Goal: Check status: Check status

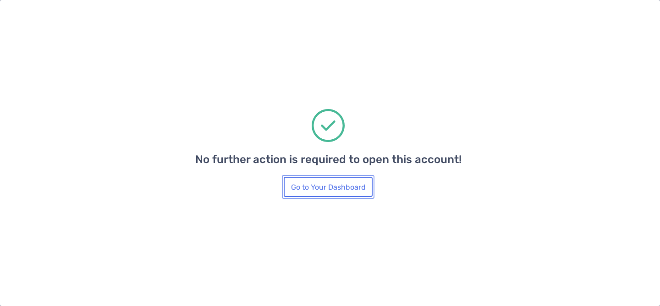
click at [347, 184] on button "Go to Your Dashboard" at bounding box center [328, 187] width 89 height 20
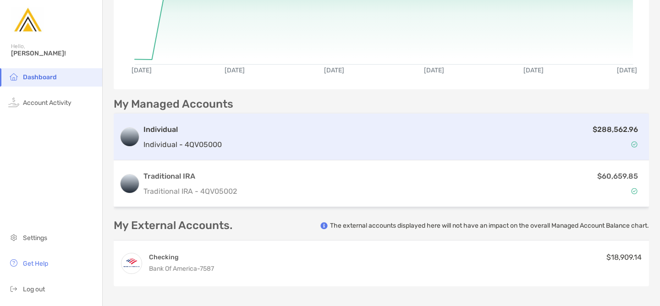
scroll to position [146, 0]
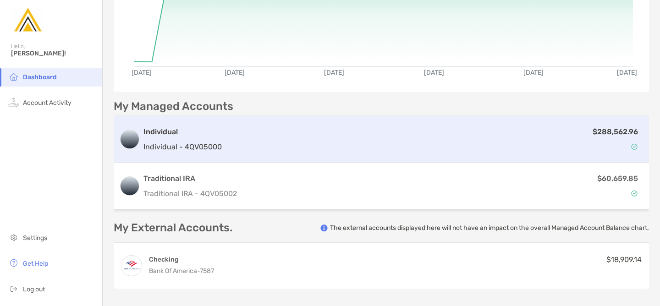
click at [208, 150] on p "Individual - 4QV05000" at bounding box center [182, 146] width 78 height 11
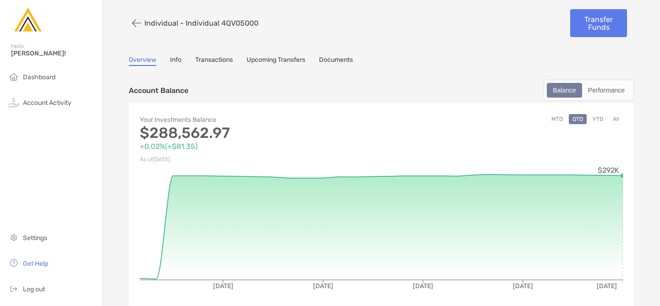
drag, startPoint x: 257, startPoint y: 23, endPoint x: 220, endPoint y: 23, distance: 37.6
click at [220, 23] on div "Individual - Individual 4QV05000" at bounding box center [346, 23] width 434 height 17
copy p "4QV05000"
click at [136, 23] on button "button" at bounding box center [137, 23] width 16 height 17
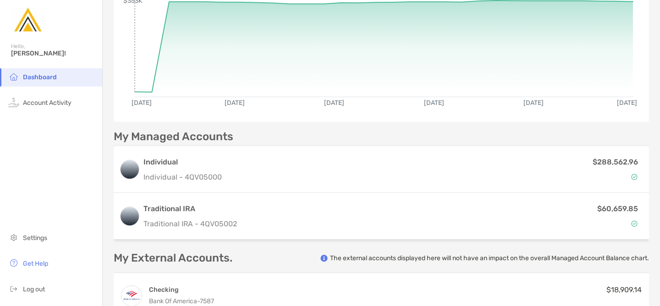
scroll to position [117, 0]
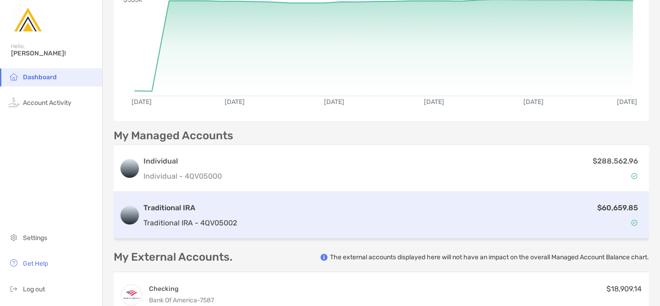
click at [230, 215] on div "Traditional IRA Traditional IRA - 4QV05002" at bounding box center [189, 215] width 93 height 26
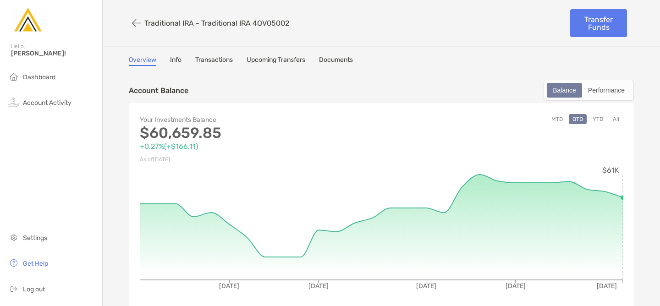
drag, startPoint x: 289, startPoint y: 26, endPoint x: 252, endPoint y: 24, distance: 36.2
click at [252, 24] on div "Traditional IRA - Traditional IRA 4QV05002" at bounding box center [346, 23] width 434 height 17
copy p "4QV05002"
